Goal: Complete application form

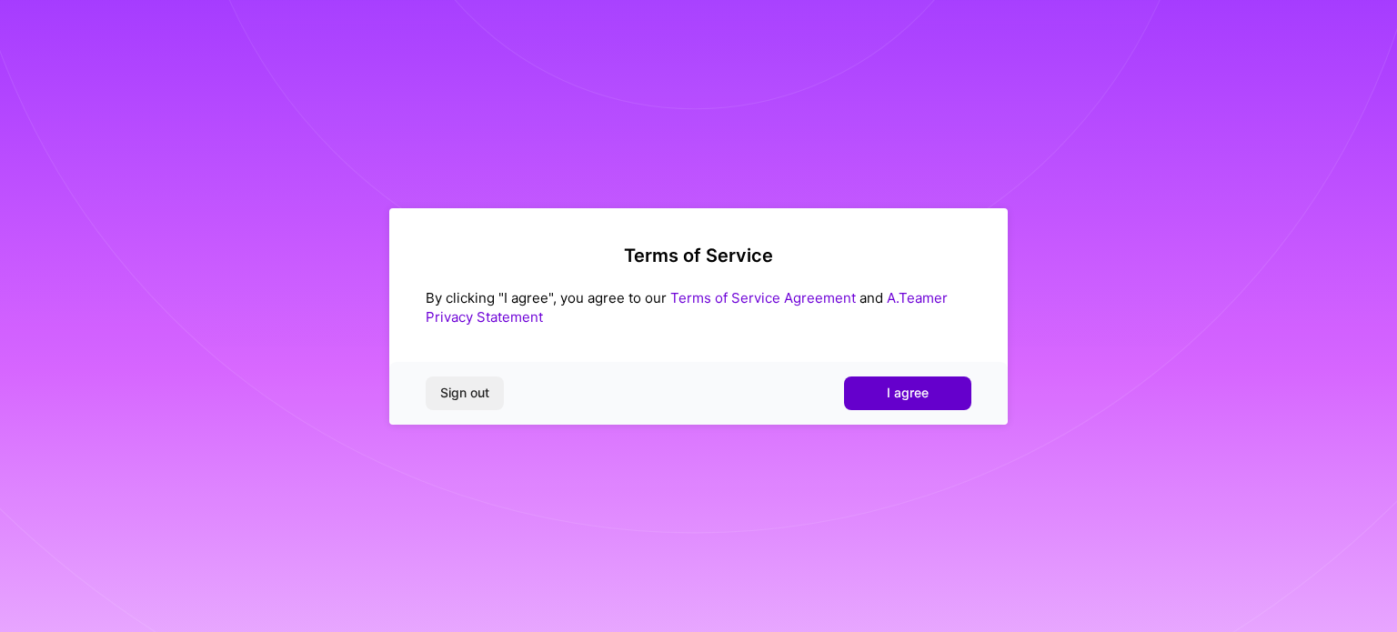
click at [880, 400] on button "I agree" at bounding box center [907, 393] width 127 height 33
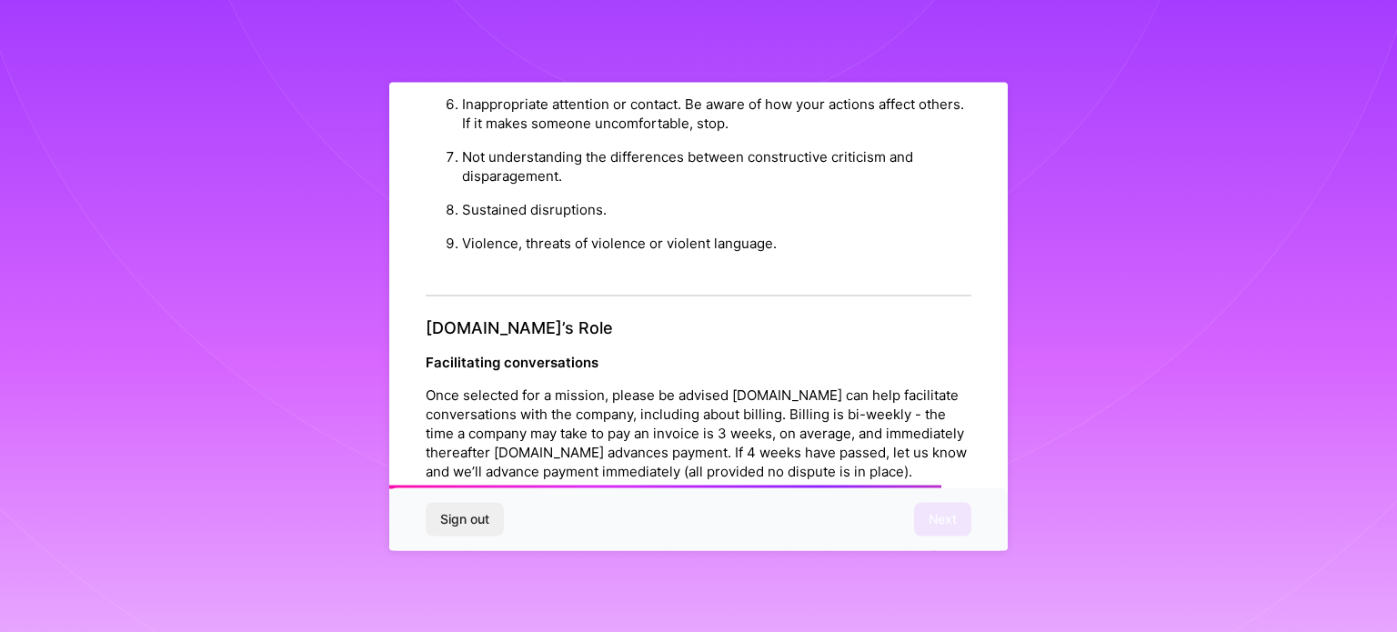
scroll to position [2109, 0]
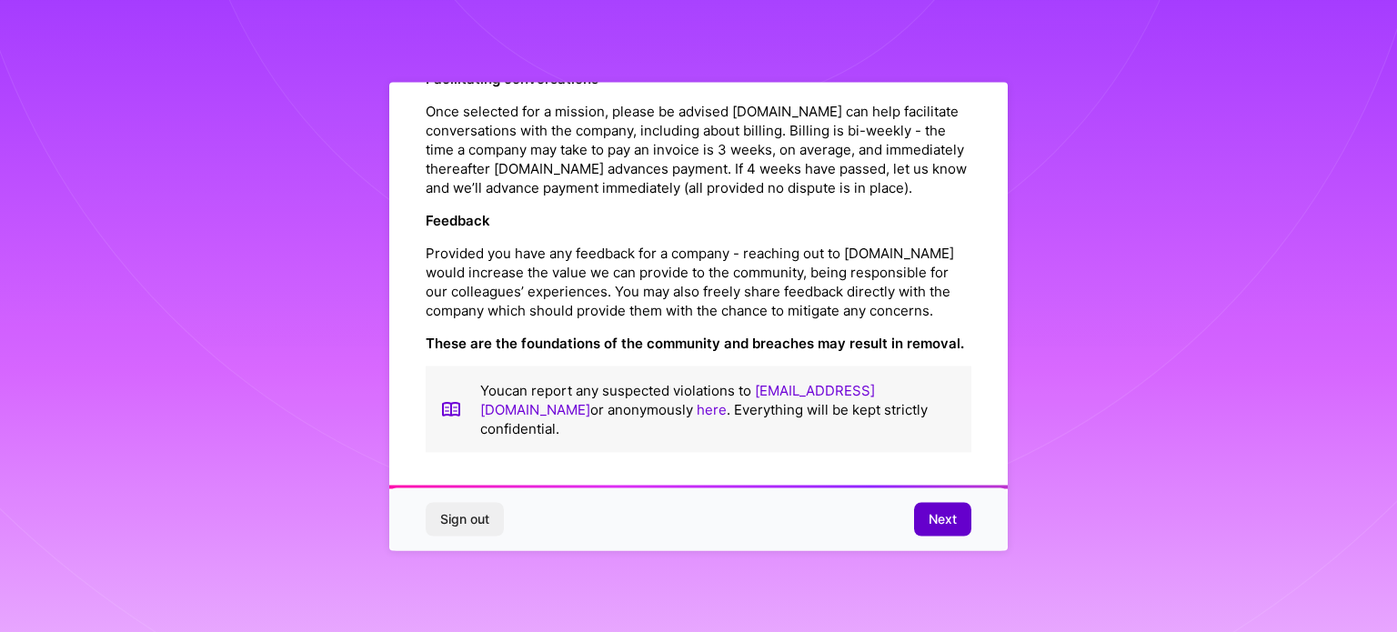
click at [948, 518] on span "Next" at bounding box center [943, 519] width 28 height 18
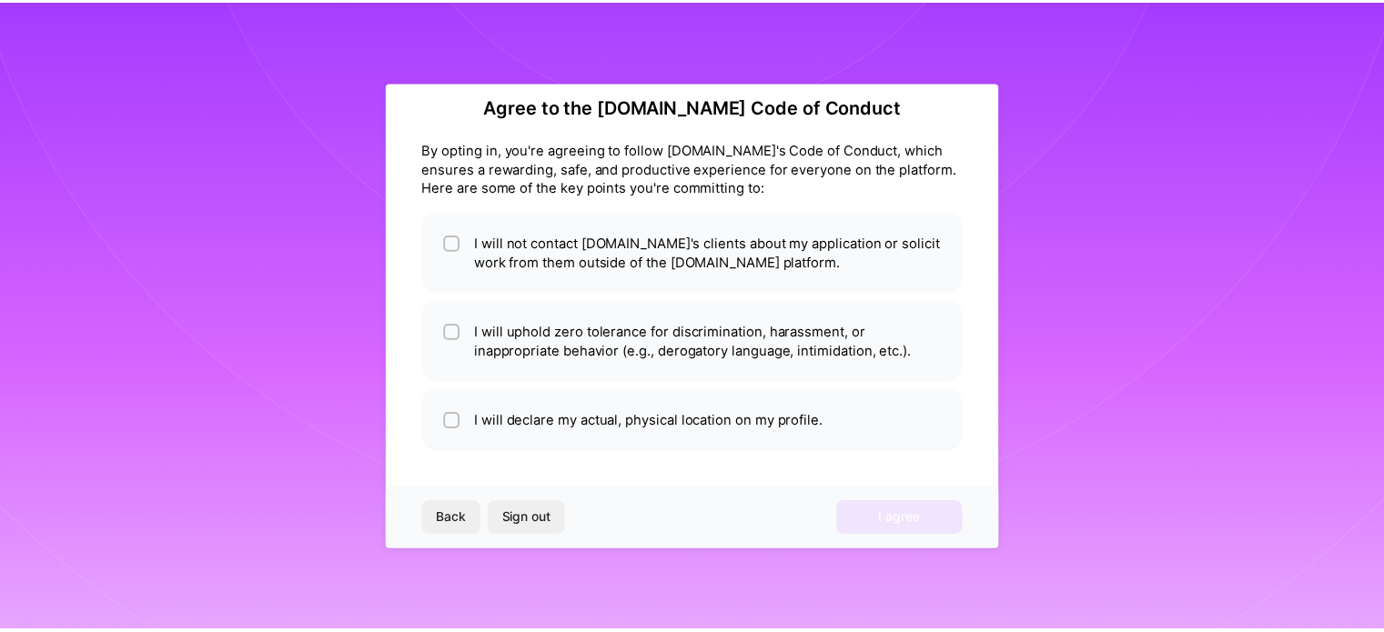
scroll to position [22, 0]
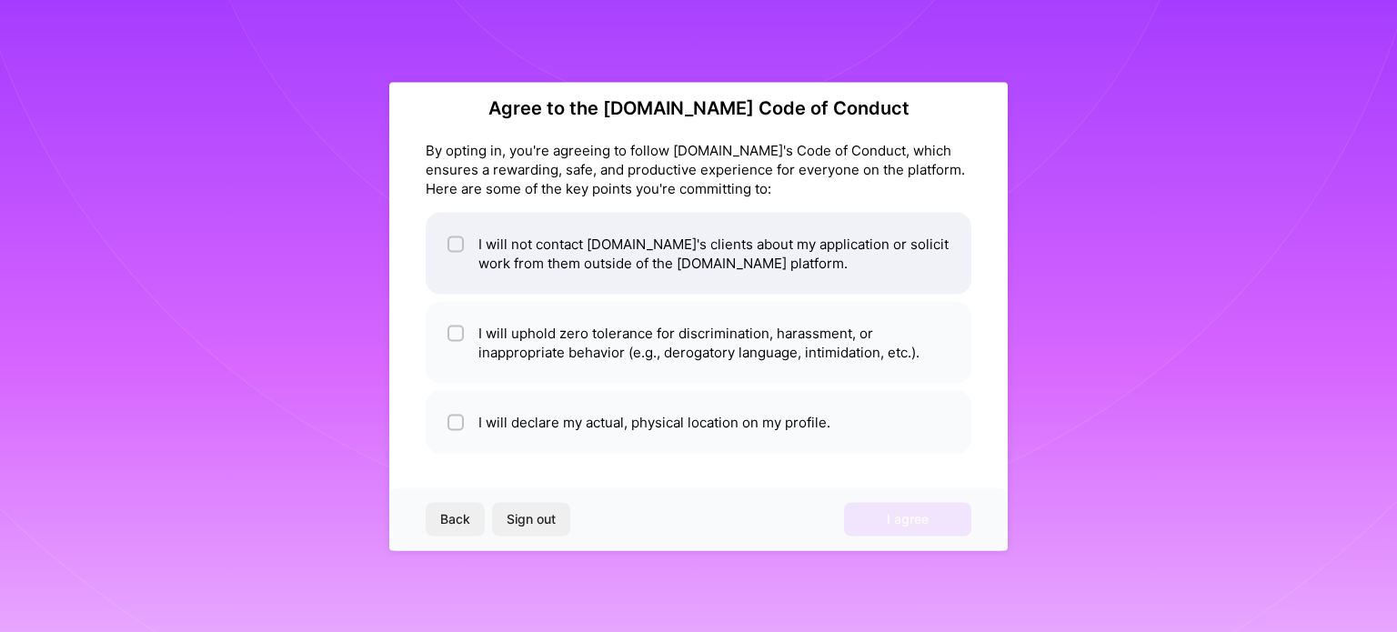
click at [560, 238] on li "I will not contact [DOMAIN_NAME]'s clients about my application or solicit work…" at bounding box center [699, 253] width 546 height 82
checkbox input "true"
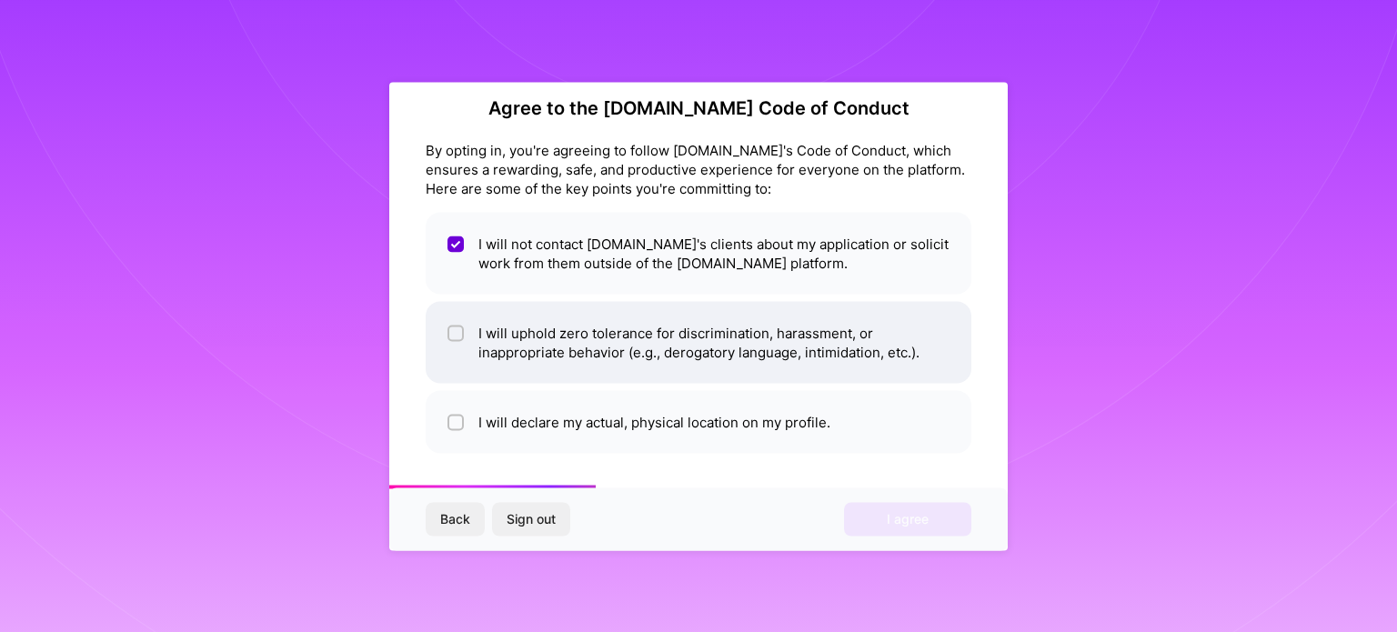
click at [640, 317] on li "I will uphold zero tolerance for discrimination, harassment, or inappropriate b…" at bounding box center [699, 342] width 546 height 82
checkbox input "true"
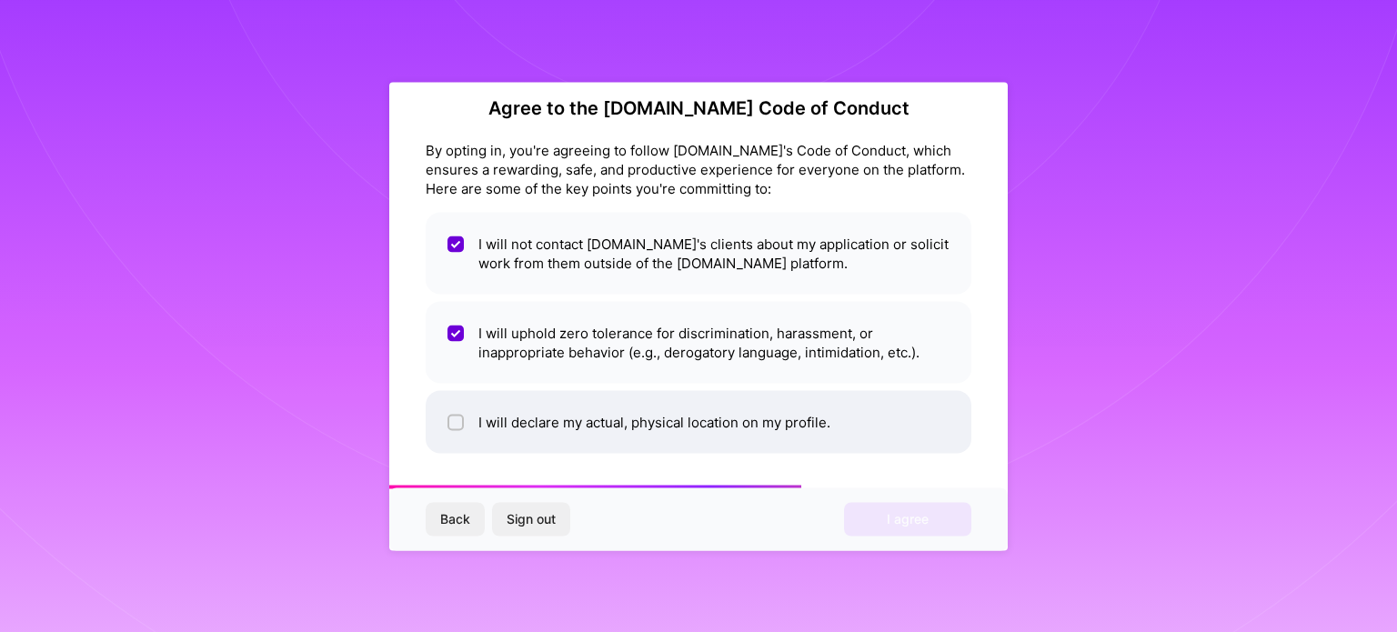
click at [563, 425] on li "I will declare my actual, physical location on my profile." at bounding box center [699, 421] width 546 height 63
checkbox input "true"
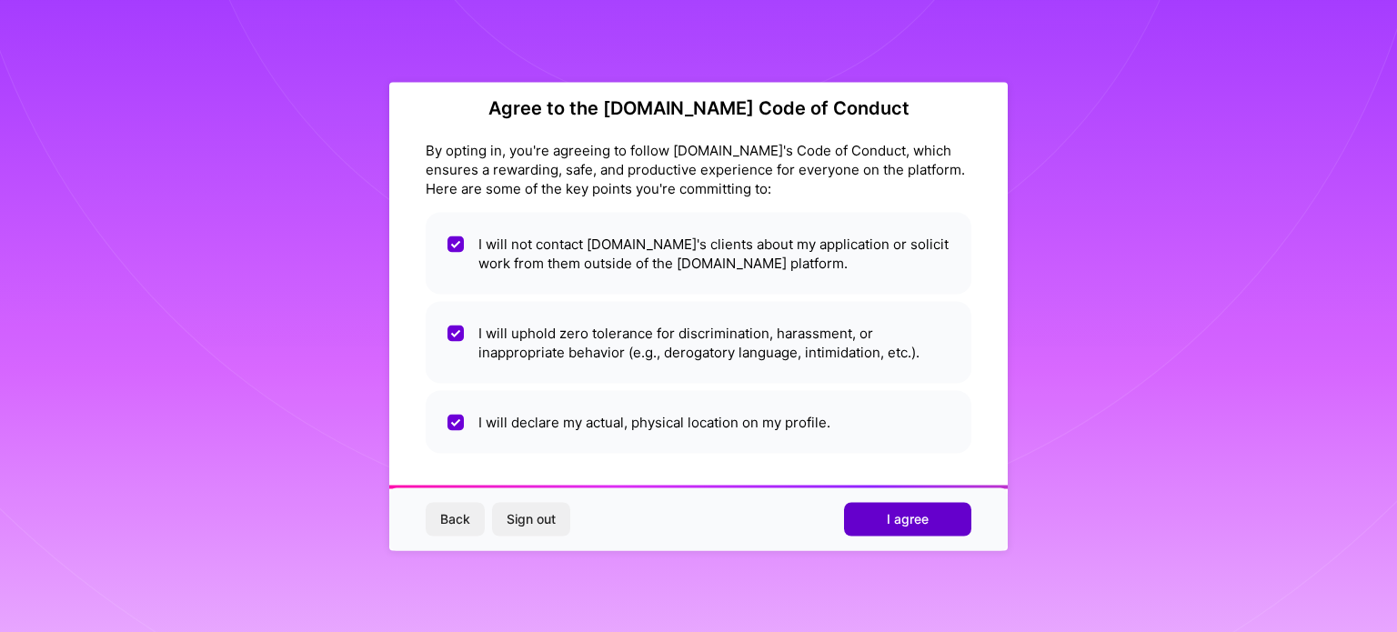
click at [886, 508] on button "I agree" at bounding box center [907, 519] width 127 height 33
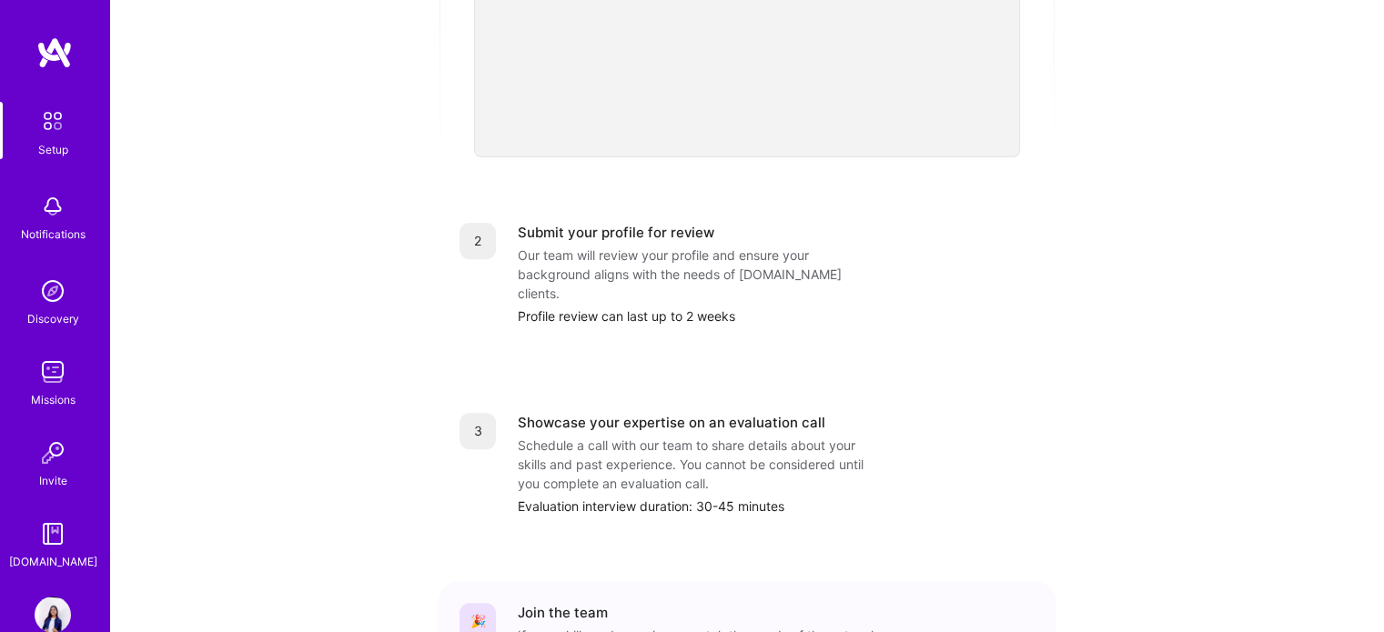
scroll to position [750, 0]
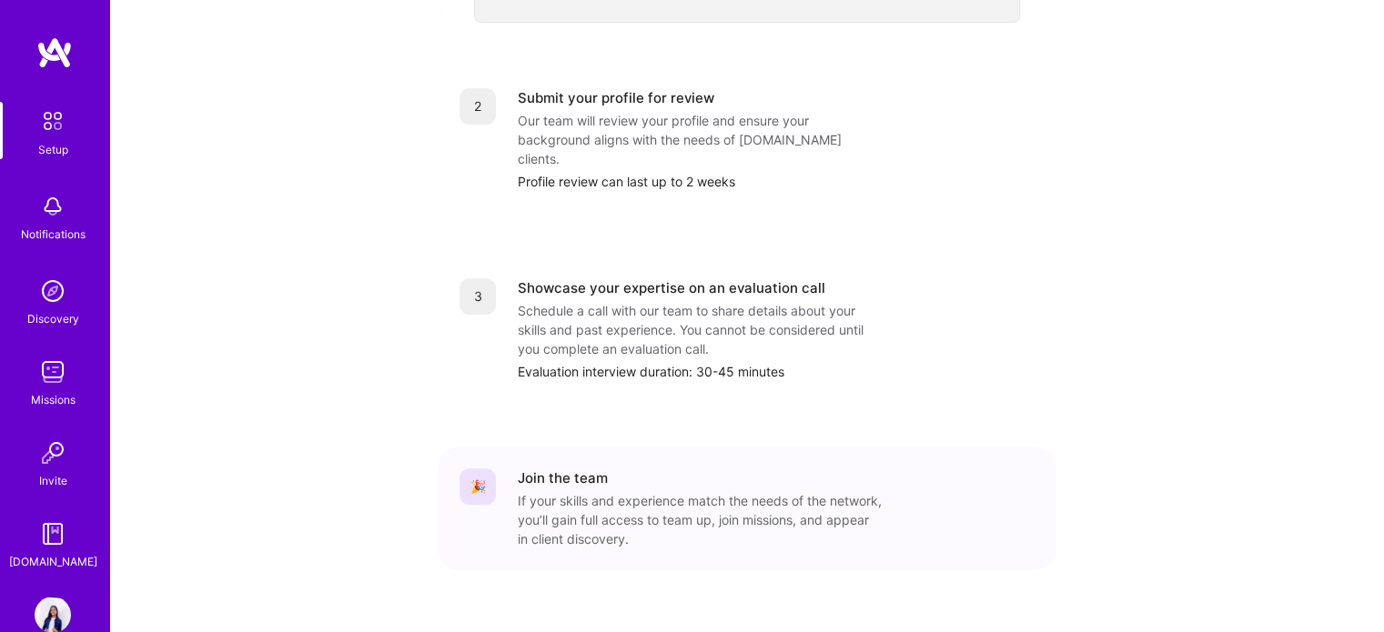
click at [65, 152] on link "Setup" at bounding box center [52, 130] width 113 height 57
click at [55, 610] on img at bounding box center [53, 615] width 36 height 36
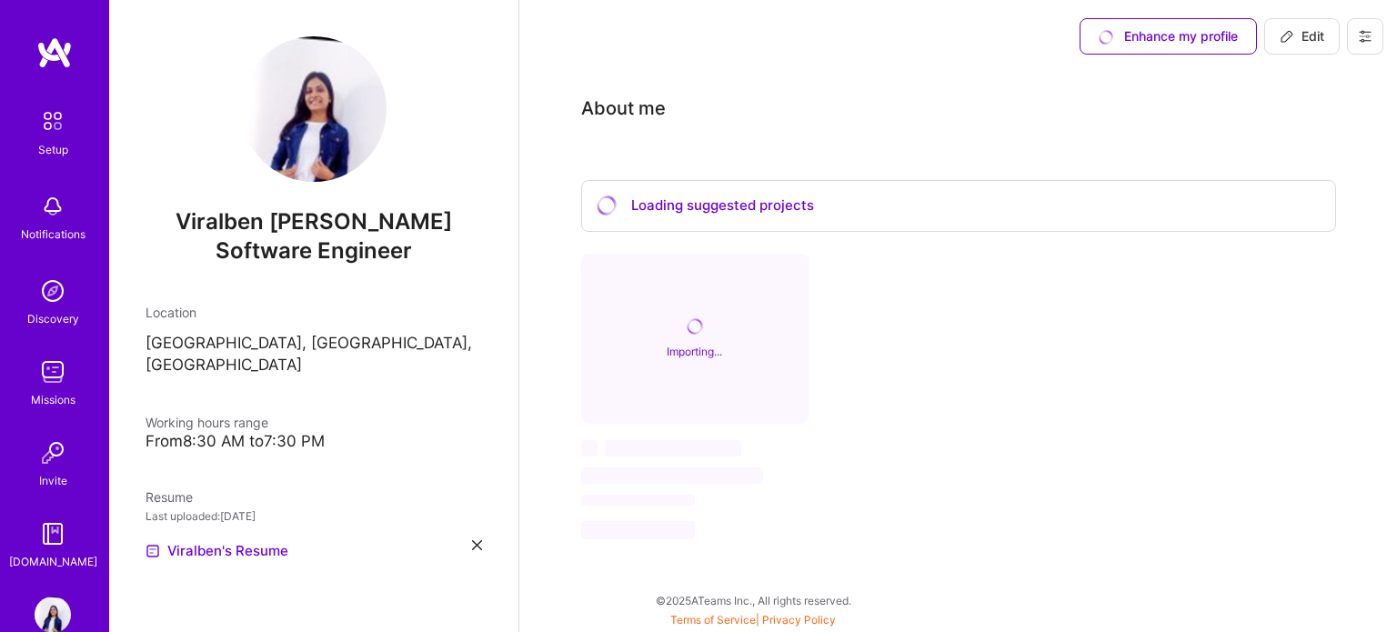
click at [43, 197] on img at bounding box center [53, 206] width 36 height 36
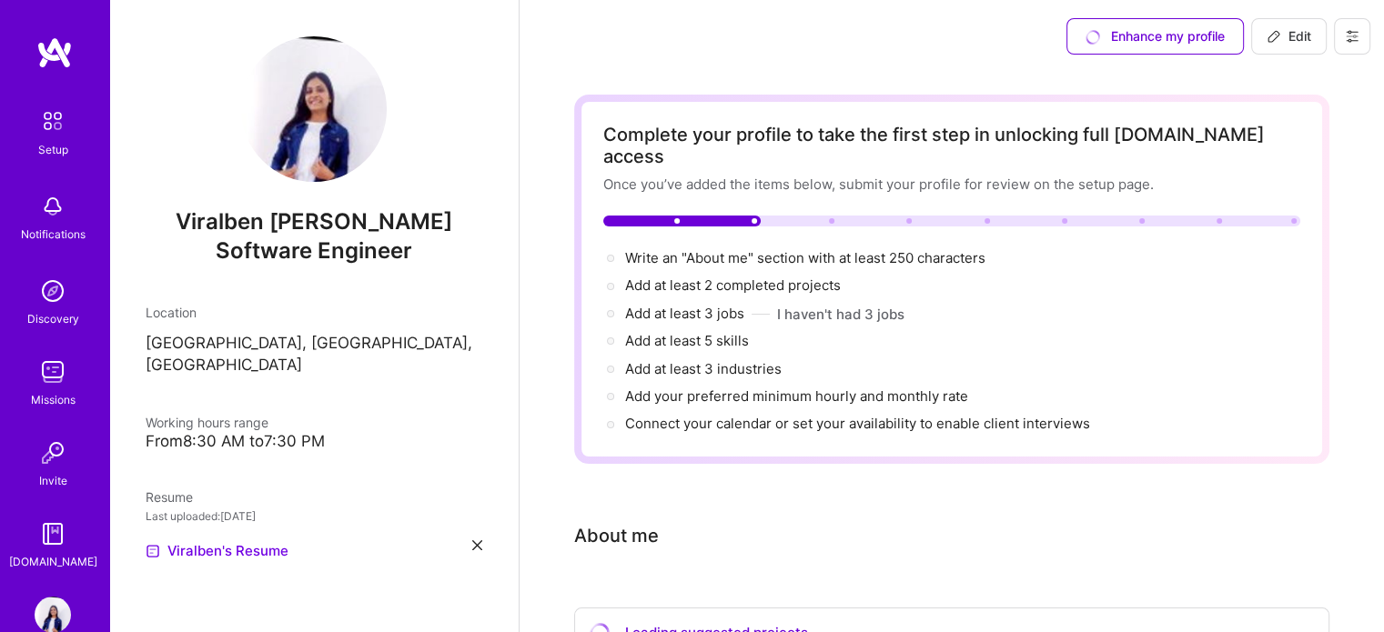
click at [47, 55] on img at bounding box center [54, 52] width 36 height 33
